Goal: Find specific page/section: Find specific page/section

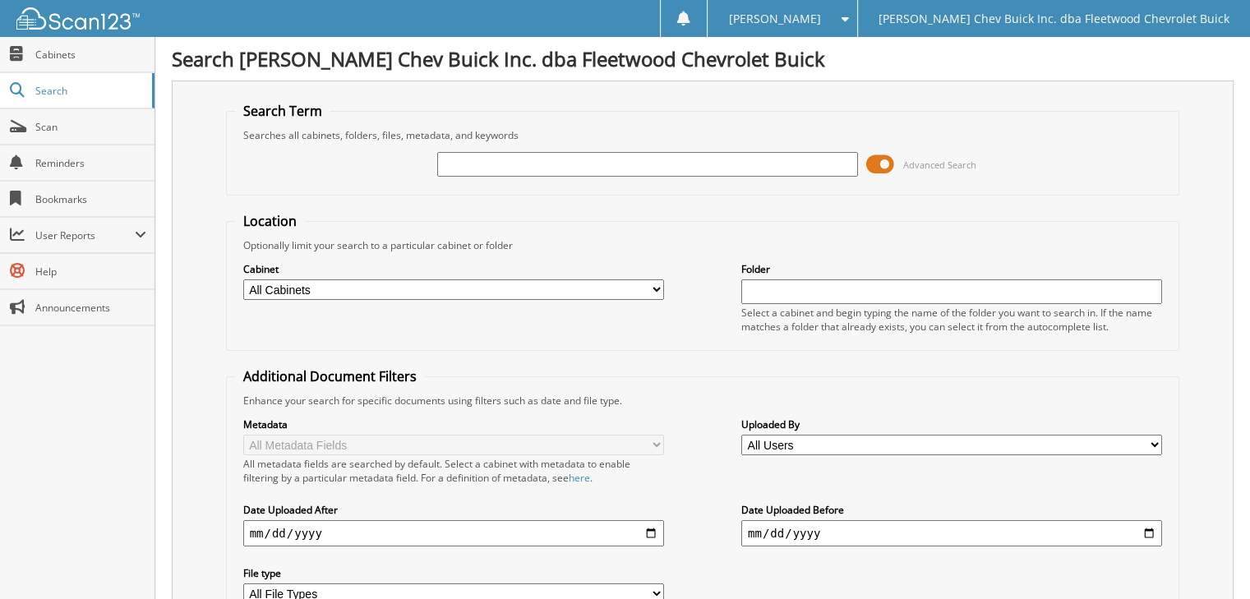
click at [513, 169] on input "text" at bounding box center [647, 164] width 421 height 25
type input "[PERSON_NAME]"
drag, startPoint x: 888, startPoint y: 161, endPoint x: 856, endPoint y: 166, distance: 31.6
click at [856, 166] on div "connie hempstead Advanced Search" at bounding box center [703, 164] width 936 height 44
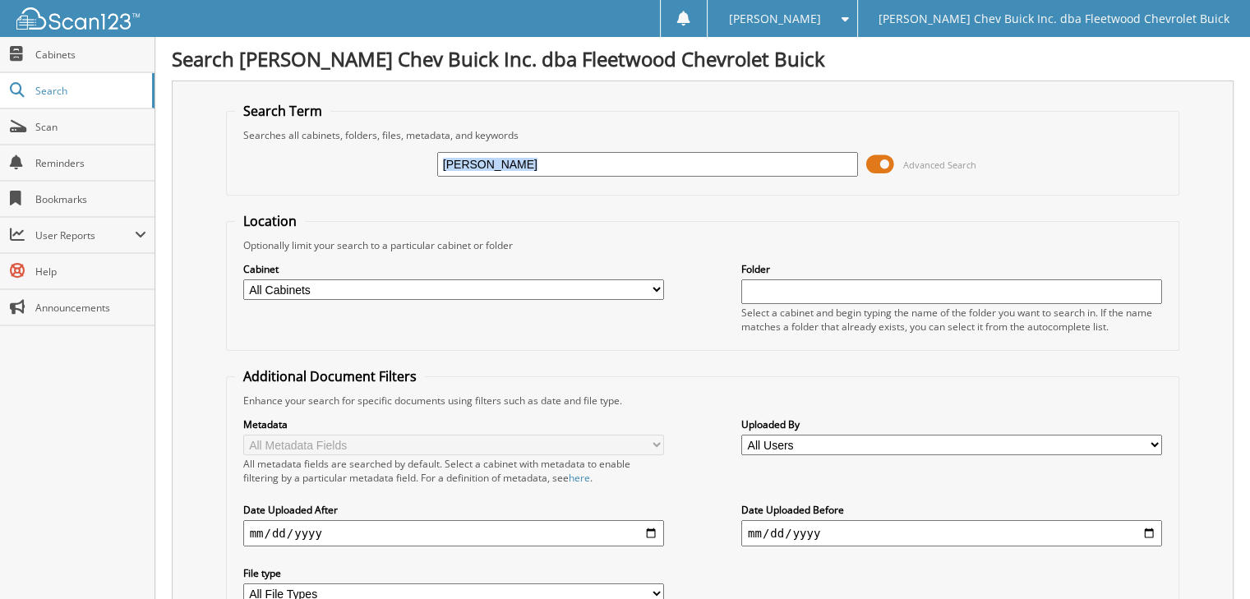
scroll to position [195, 0]
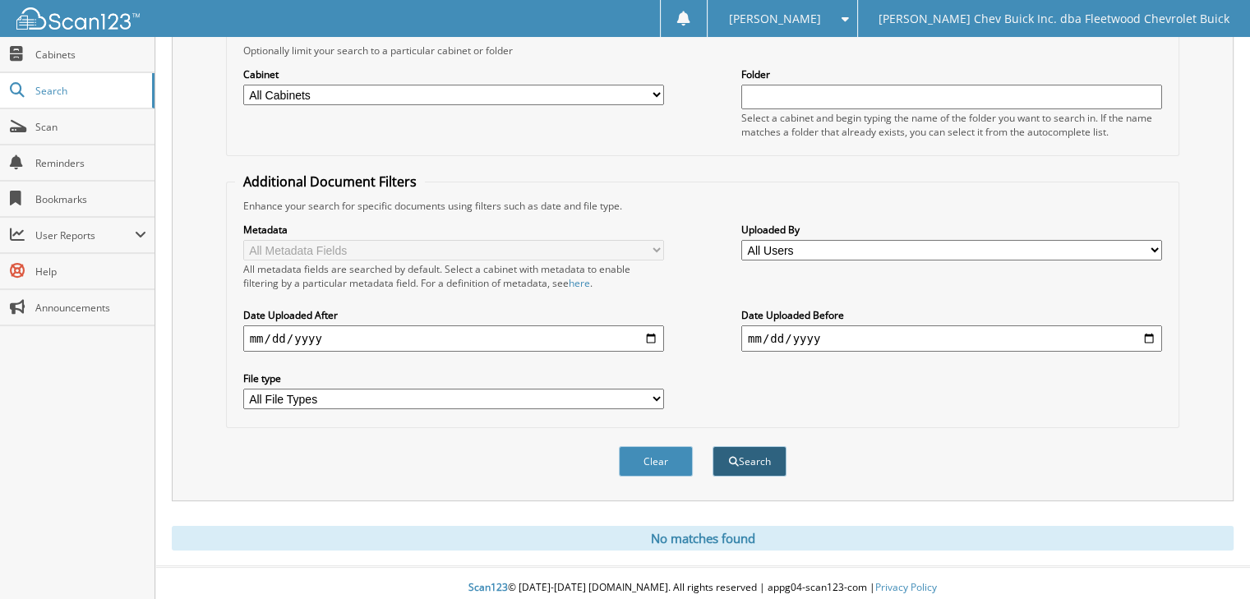
click at [736, 459] on button "Search" at bounding box center [750, 461] width 74 height 30
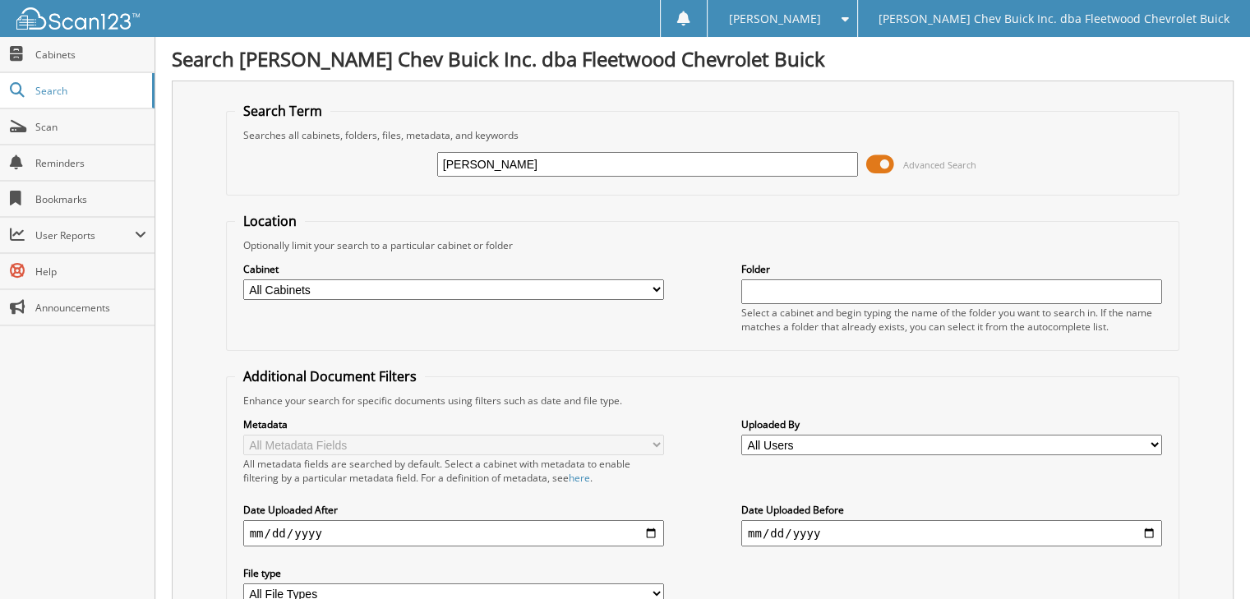
scroll to position [195, 0]
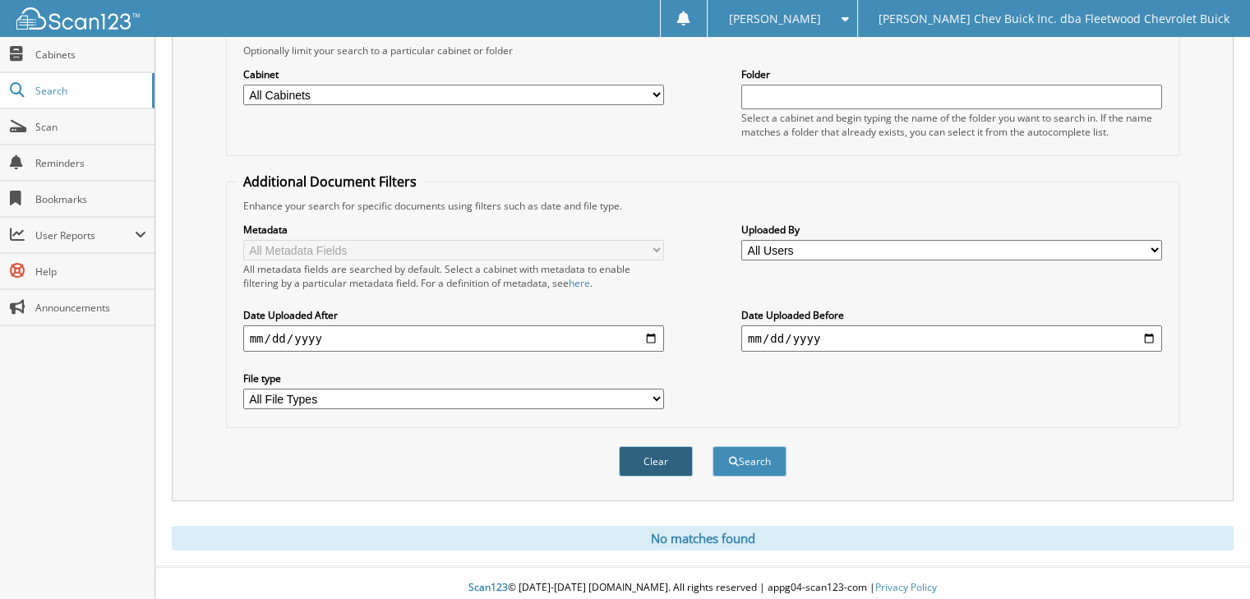
click at [641, 452] on button "Clear" at bounding box center [656, 461] width 74 height 30
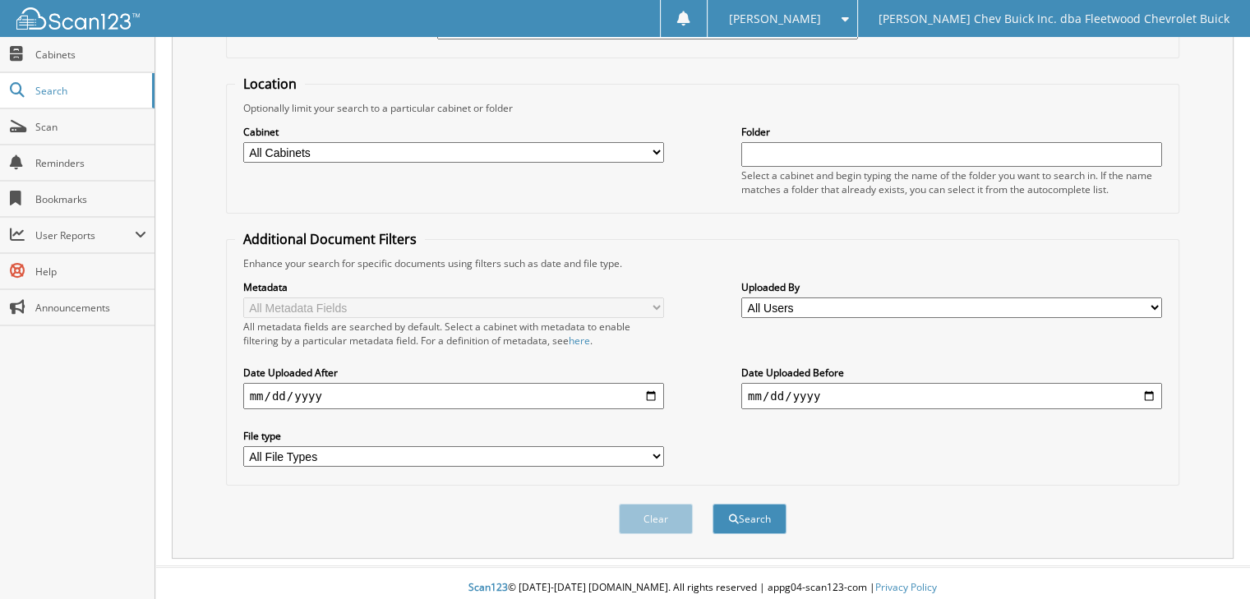
scroll to position [0, 0]
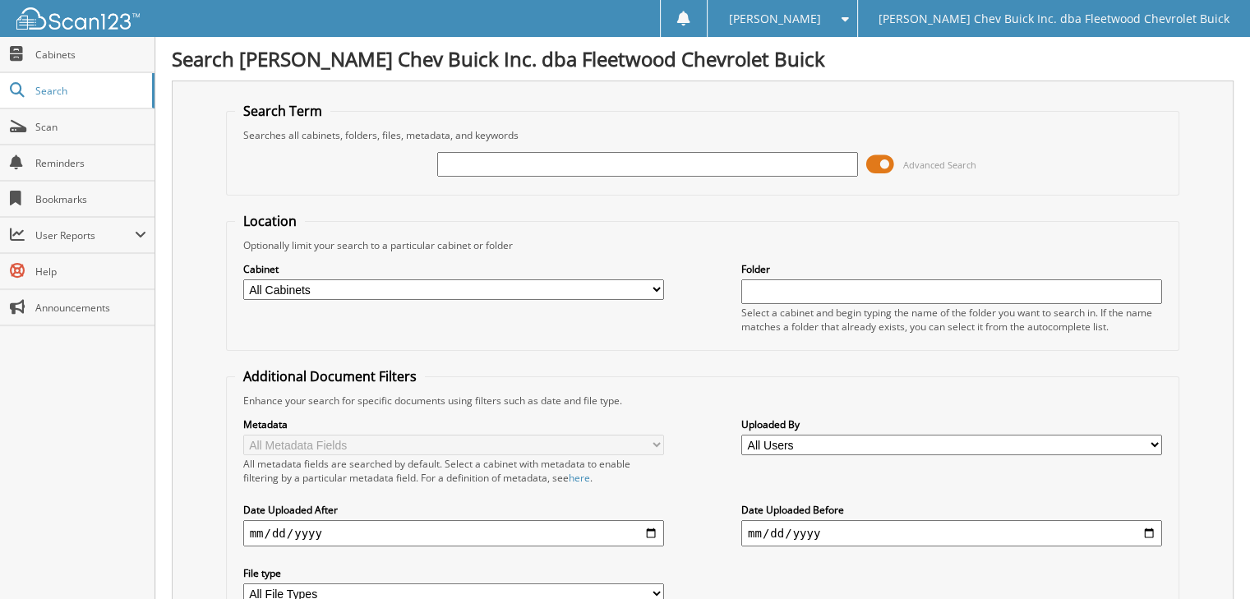
click at [467, 165] on input "text" at bounding box center [647, 164] width 421 height 25
type input "connie hempstead"
click at [60, 57] on span "Cabinets" at bounding box center [90, 55] width 111 height 14
click at [658, 286] on select "All Cabinets A/P BILL OF LADINGS BIRD DOG REF'S BUYBACKS CENSUS BUREAU CHARGE A…" at bounding box center [453, 289] width 421 height 21
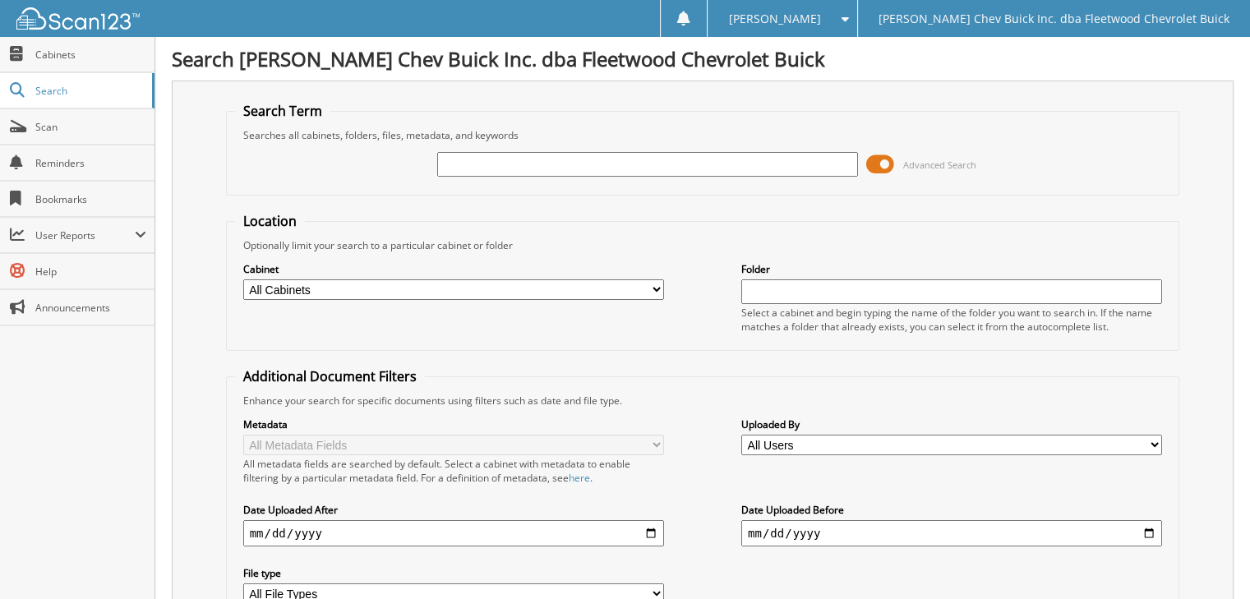
select select "10316"
click at [243, 279] on select "All Cabinets A/P BILL OF LADINGS BIRD DOG REF'S BUYBACKS CENSUS BUREAU CHARGE A…" at bounding box center [453, 289] width 421 height 21
click at [466, 153] on input "text" at bounding box center [647, 164] width 421 height 25
type input "[PERSON_NAME]"
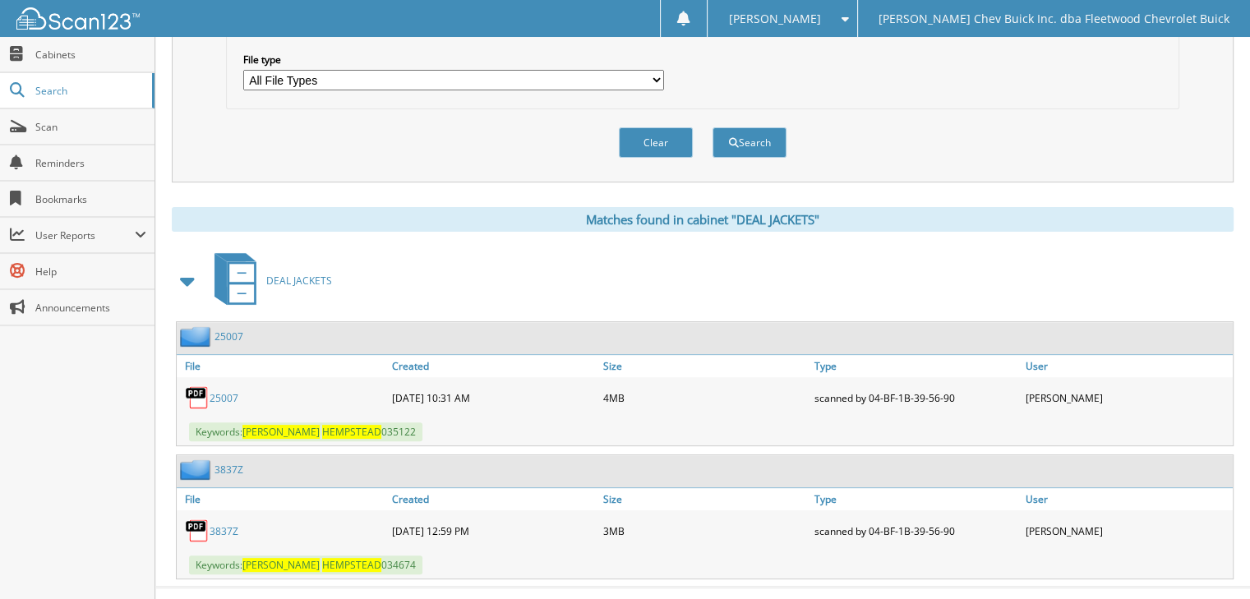
scroll to position [530, 0]
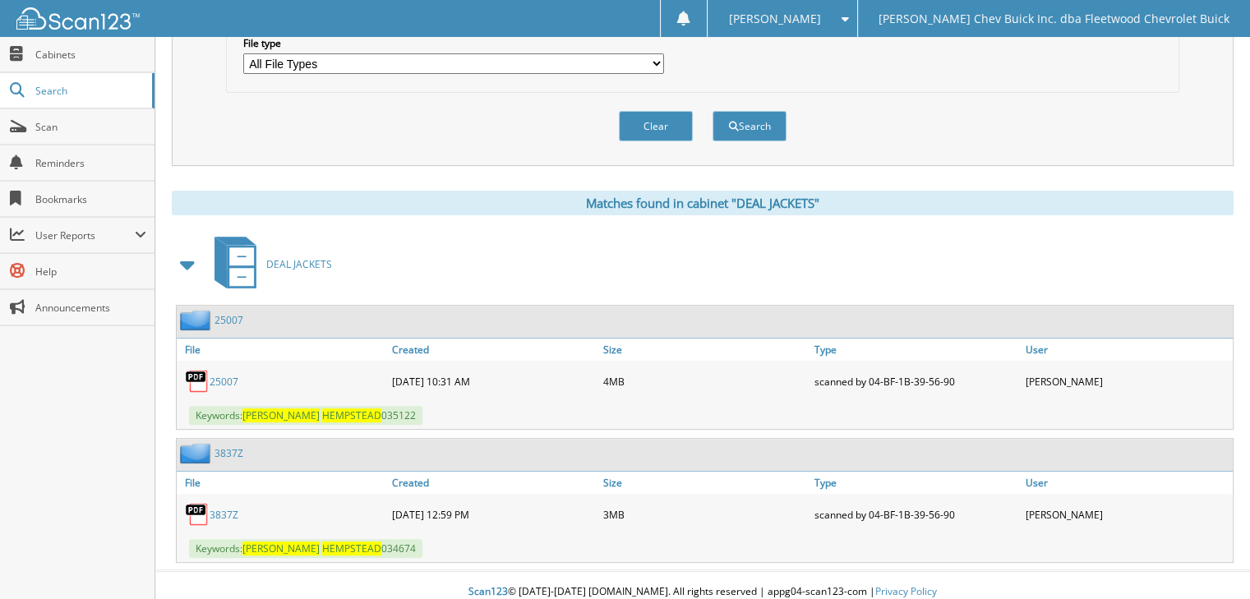
click at [221, 375] on link "25007" at bounding box center [224, 382] width 29 height 14
